Goal: Information Seeking & Learning: Find specific fact

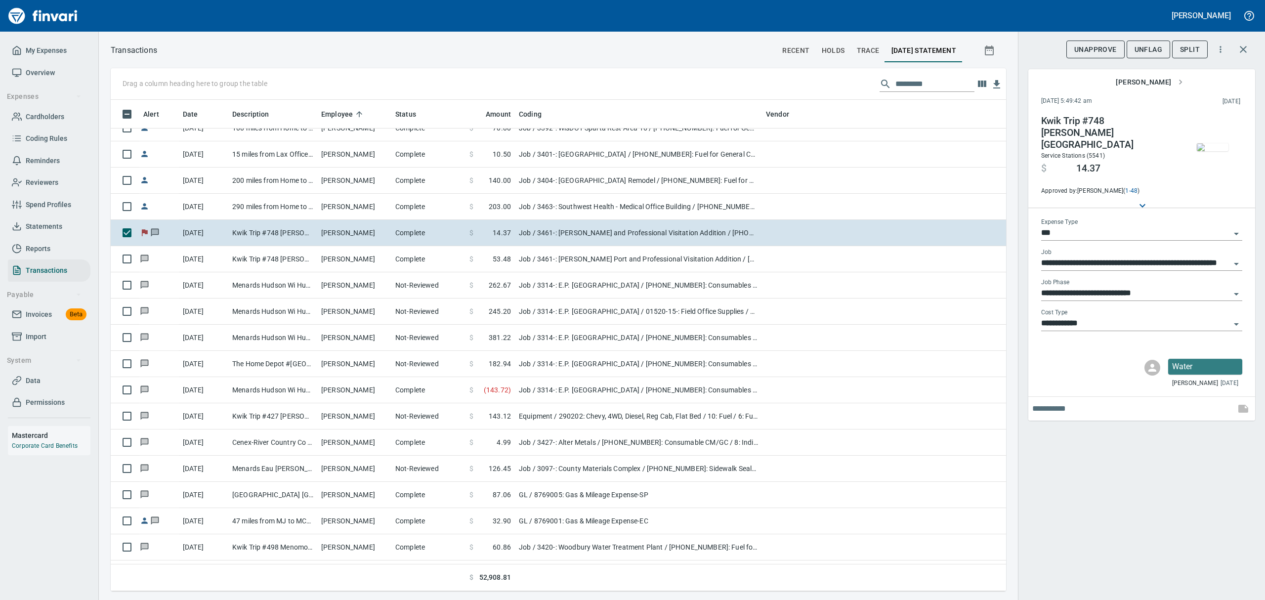
scroll to position [480, 873]
click at [39, 115] on span "Cardholders" at bounding box center [45, 117] width 39 height 12
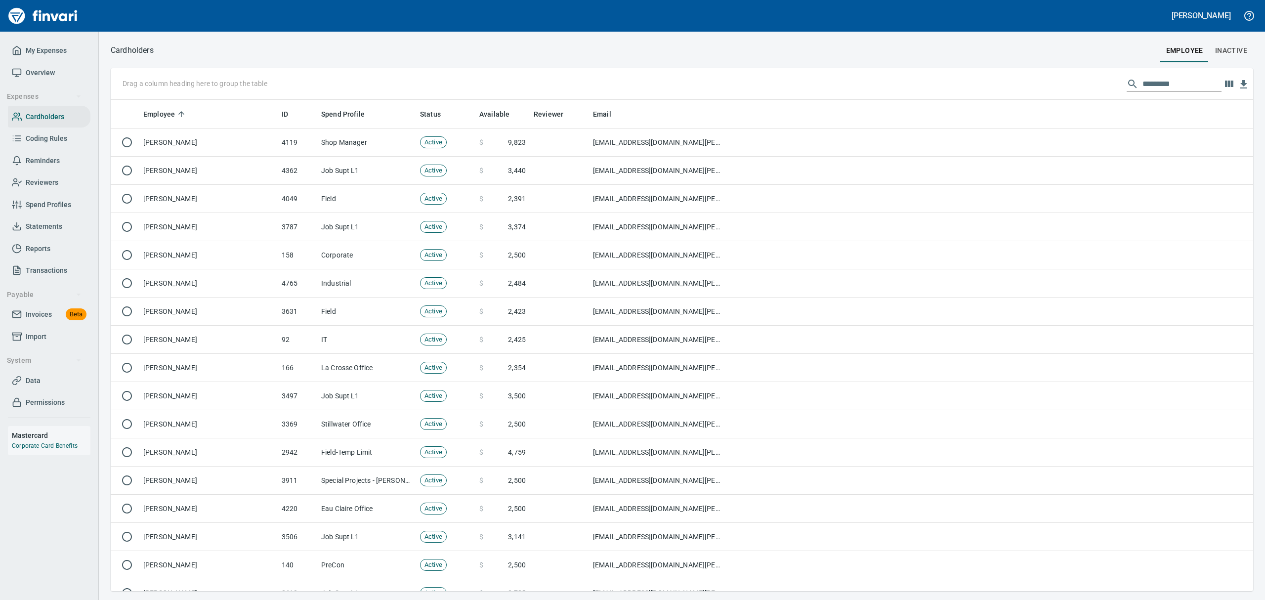
scroll to position [480, 1120]
click at [1011, 85] on input "text" at bounding box center [1181, 84] width 79 height 16
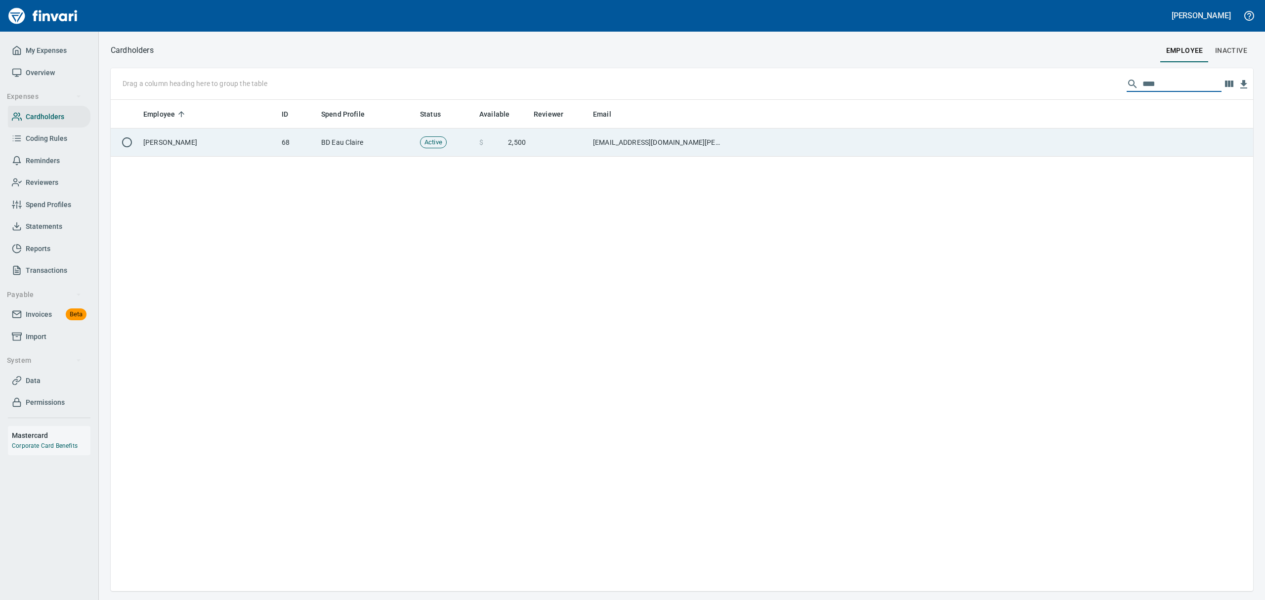
type input "****"
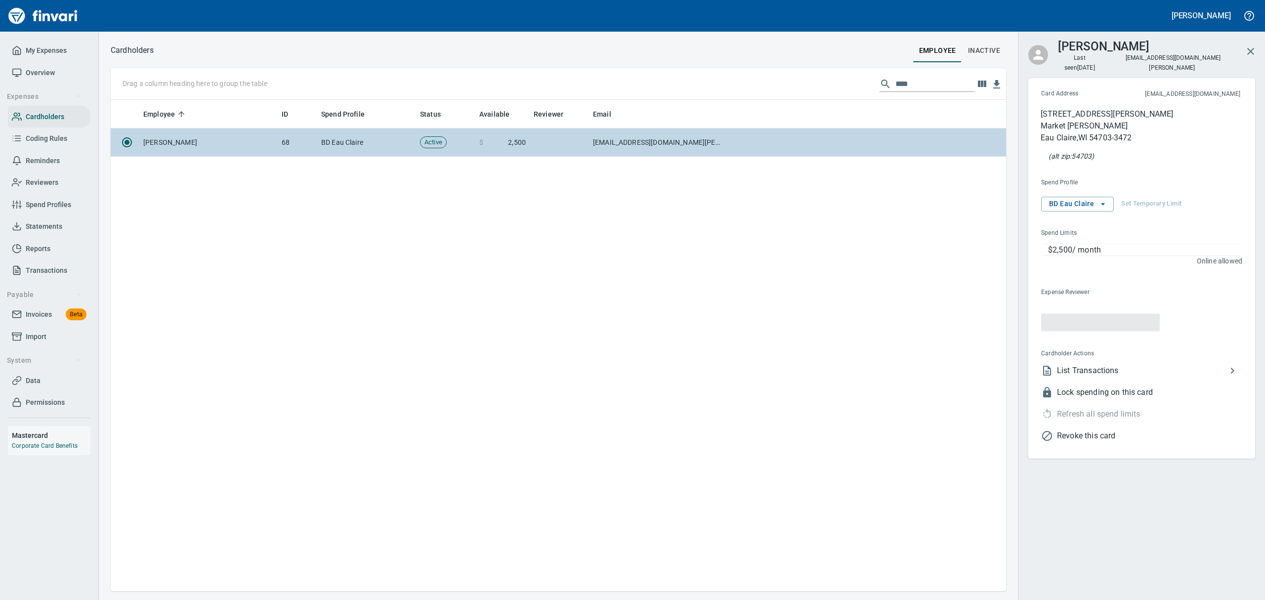
scroll to position [480, 884]
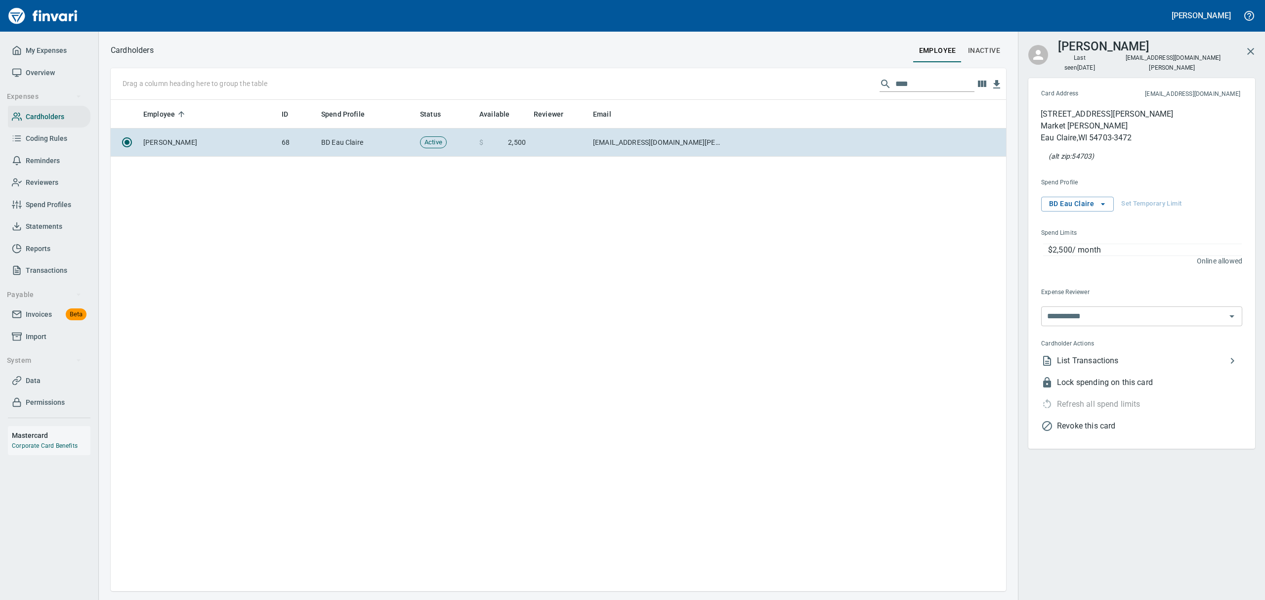
click at [1011, 355] on span "List Transactions" at bounding box center [1141, 361] width 169 height 12
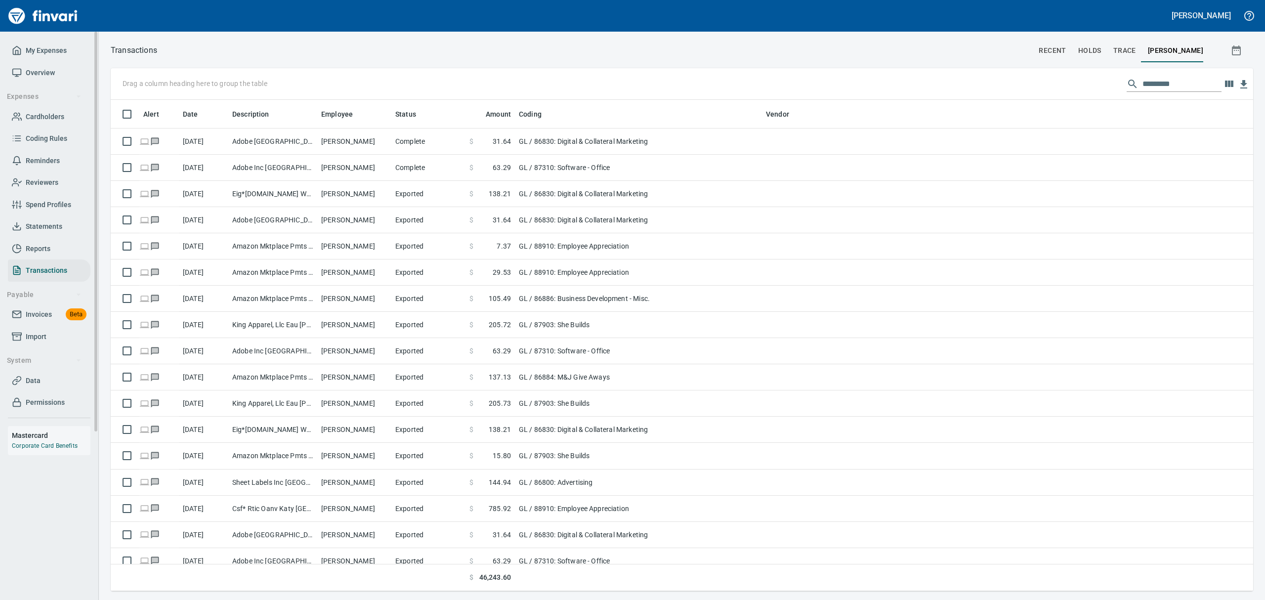
scroll to position [480, 1120]
click at [46, 224] on span "Statements" at bounding box center [44, 226] width 37 height 12
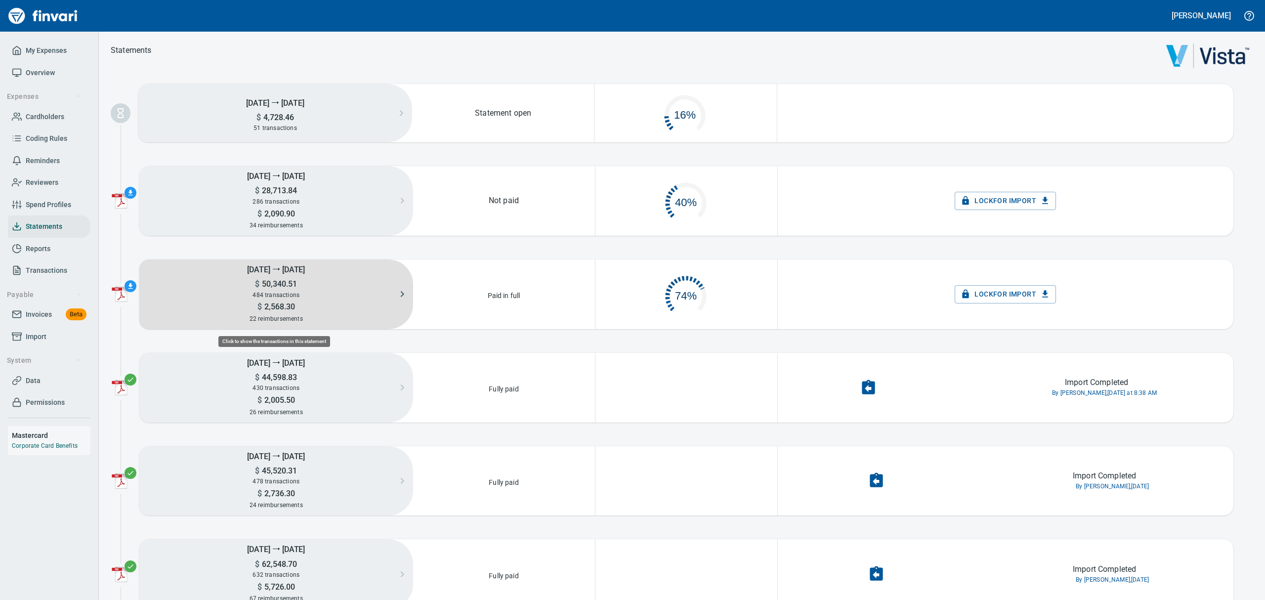
click at [342, 292] on div "484 transactions" at bounding box center [276, 295] width 274 height 11
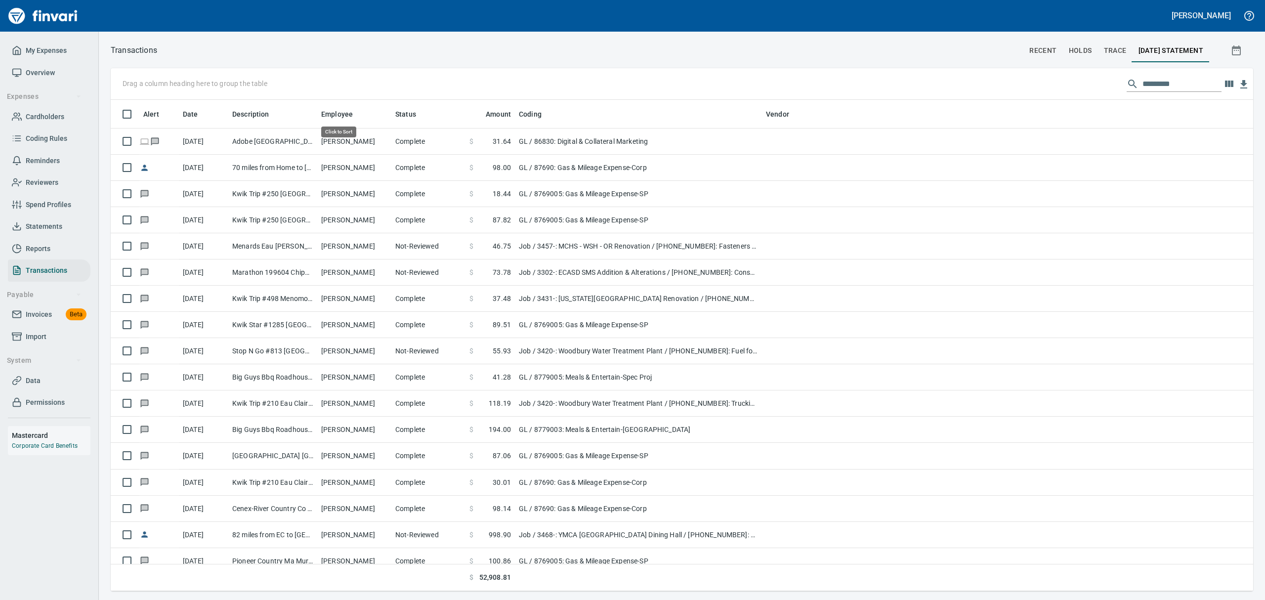
scroll to position [480, 1120]
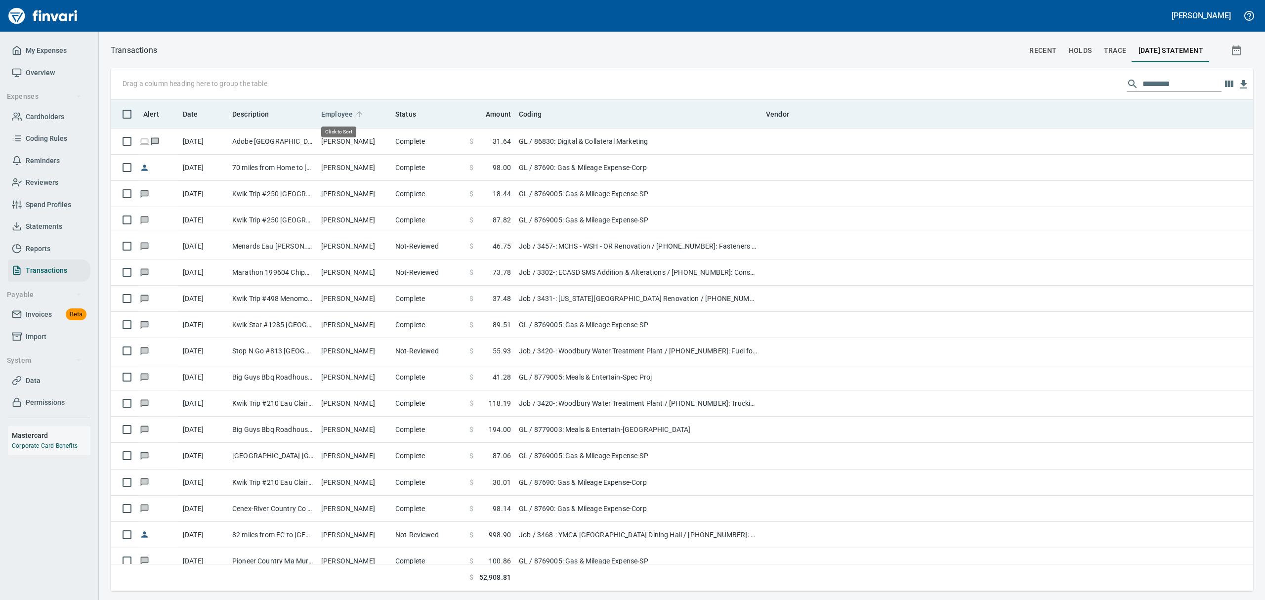
click at [338, 110] on span "Employee" at bounding box center [337, 114] width 32 height 12
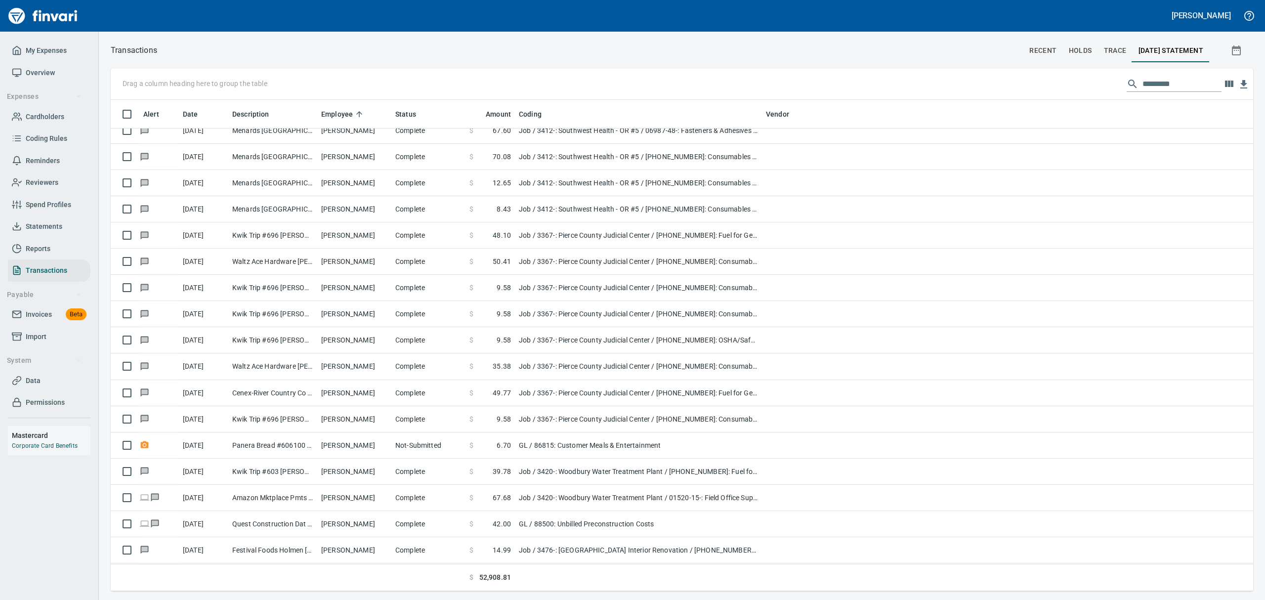
scroll to position [1120, 0]
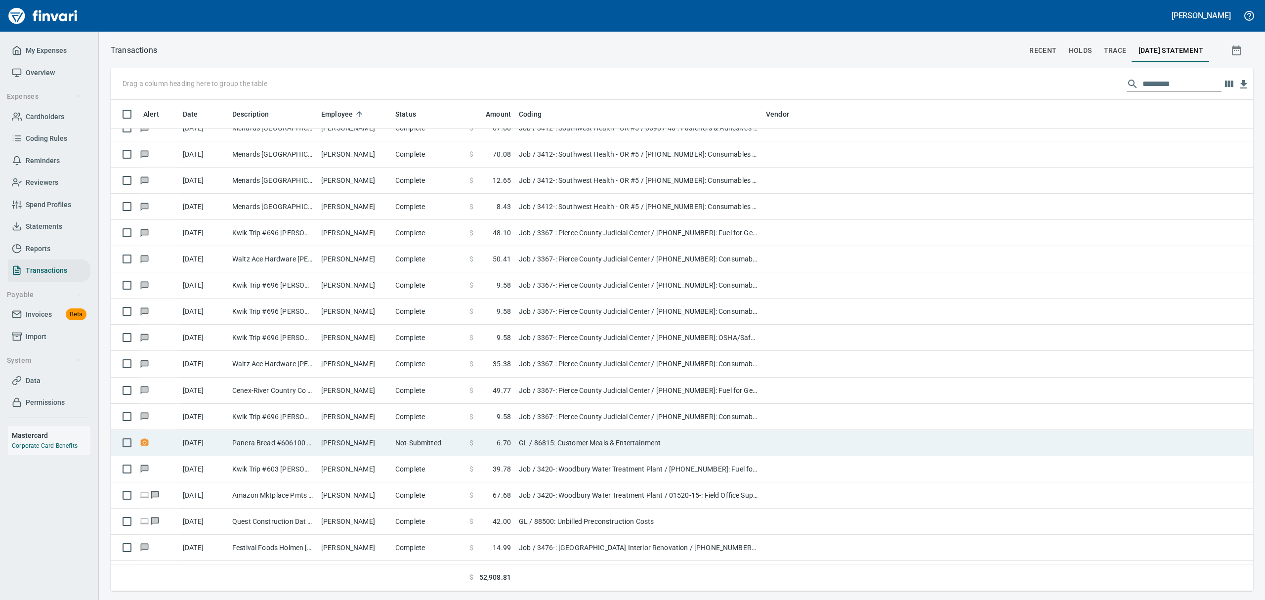
click at [242, 454] on td "Panera Bread #606100 [GEOGRAPHIC_DATA] Heig [GEOGRAPHIC_DATA]" at bounding box center [272, 443] width 89 height 26
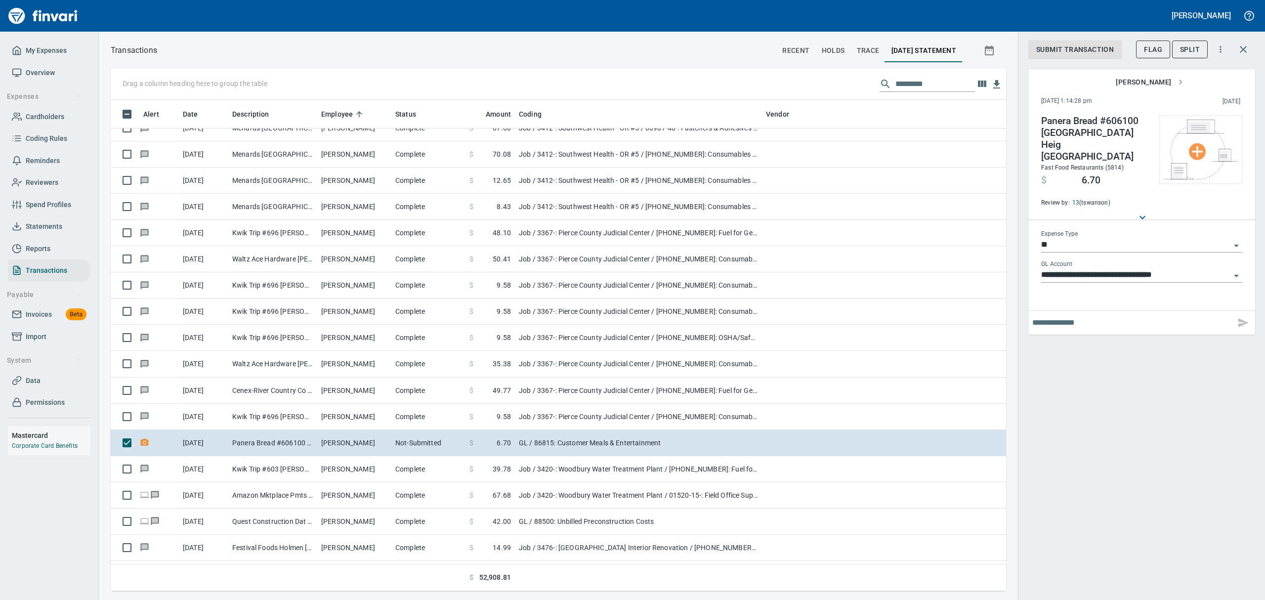
scroll to position [480, 873]
click at [1011, 315] on input "text" at bounding box center [1131, 323] width 199 height 16
type input "**********"
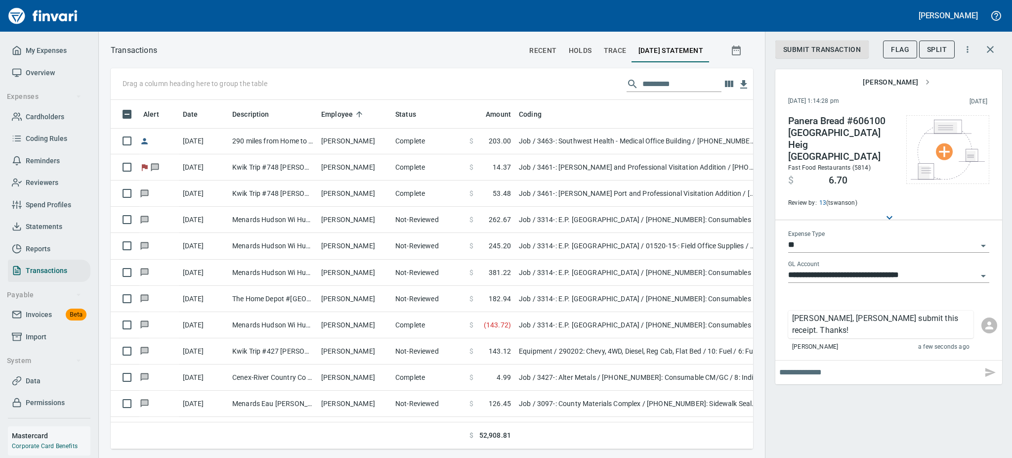
scroll to position [0, 0]
